Goal: Transaction & Acquisition: Download file/media

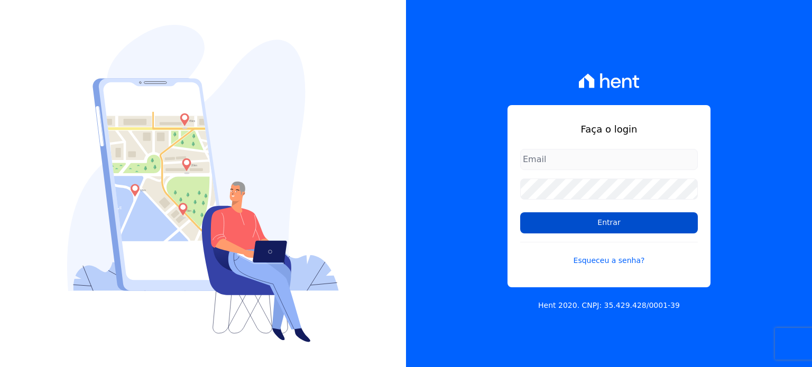
type input "thiago.ferreira@habrasconstrutora.com.br"
click at [608, 228] on input "Entrar" at bounding box center [609, 223] width 178 height 21
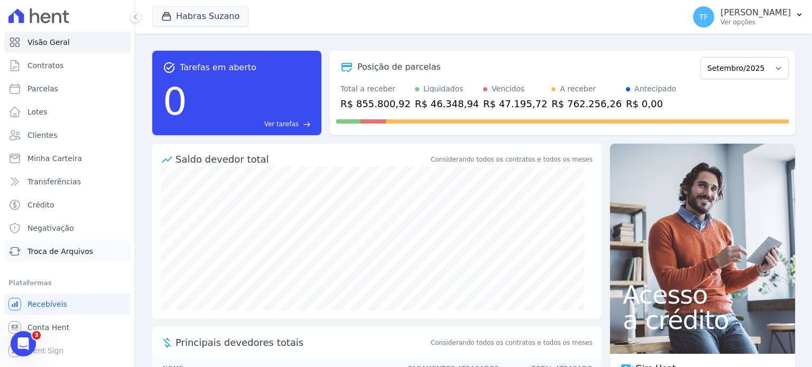
click at [76, 249] on span "Troca de Arquivos" at bounding box center [60, 251] width 66 height 11
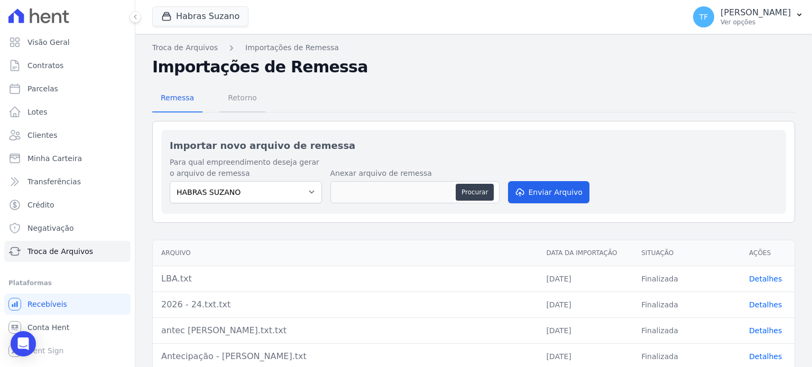
click at [234, 94] on span "Retorno" at bounding box center [243, 97] width 42 height 21
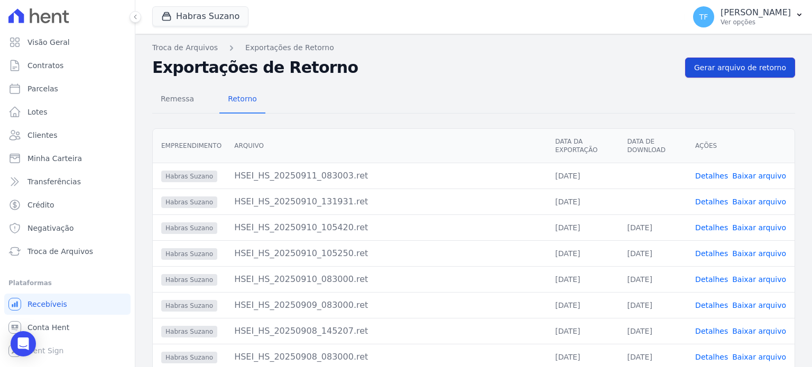
click at [701, 60] on link "Gerar arquivo de retorno" at bounding box center [740, 68] width 110 height 20
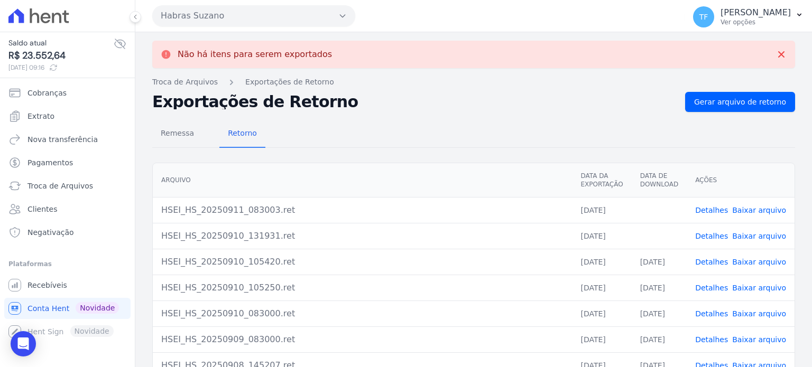
click at [757, 232] on link "Baixar arquivo" at bounding box center [759, 236] width 54 height 8
drag, startPoint x: 465, startPoint y: 158, endPoint x: 524, endPoint y: 167, distance: 59.9
click at [465, 159] on div "Arquivo Data da Exportação Data de Download Ações HSEI_HS_20250911_083003.ret 1…" at bounding box center [473, 310] width 677 height 302
click at [763, 210] on link "Baixar arquivo" at bounding box center [759, 210] width 54 height 8
